Goal: Information Seeking & Learning: Learn about a topic

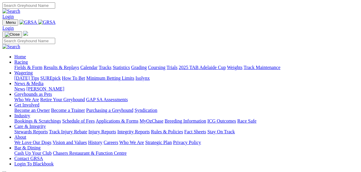
click at [27, 65] on link "Fields & Form" at bounding box center [28, 67] width 28 height 5
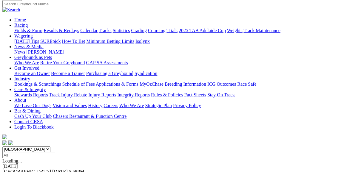
scroll to position [72, 0]
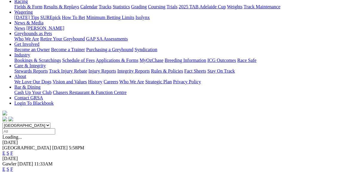
click at [5, 151] on link "E" at bounding box center [3, 153] width 3 height 5
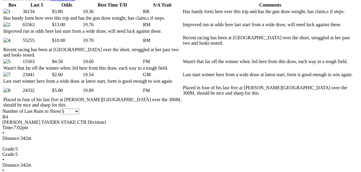
scroll to position [215, 0]
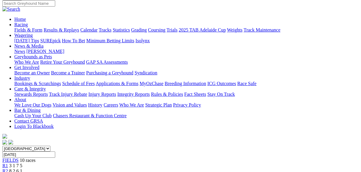
scroll to position [48, 0]
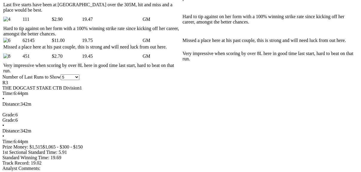
scroll to position [382, 0]
